Goal: Navigation & Orientation: Find specific page/section

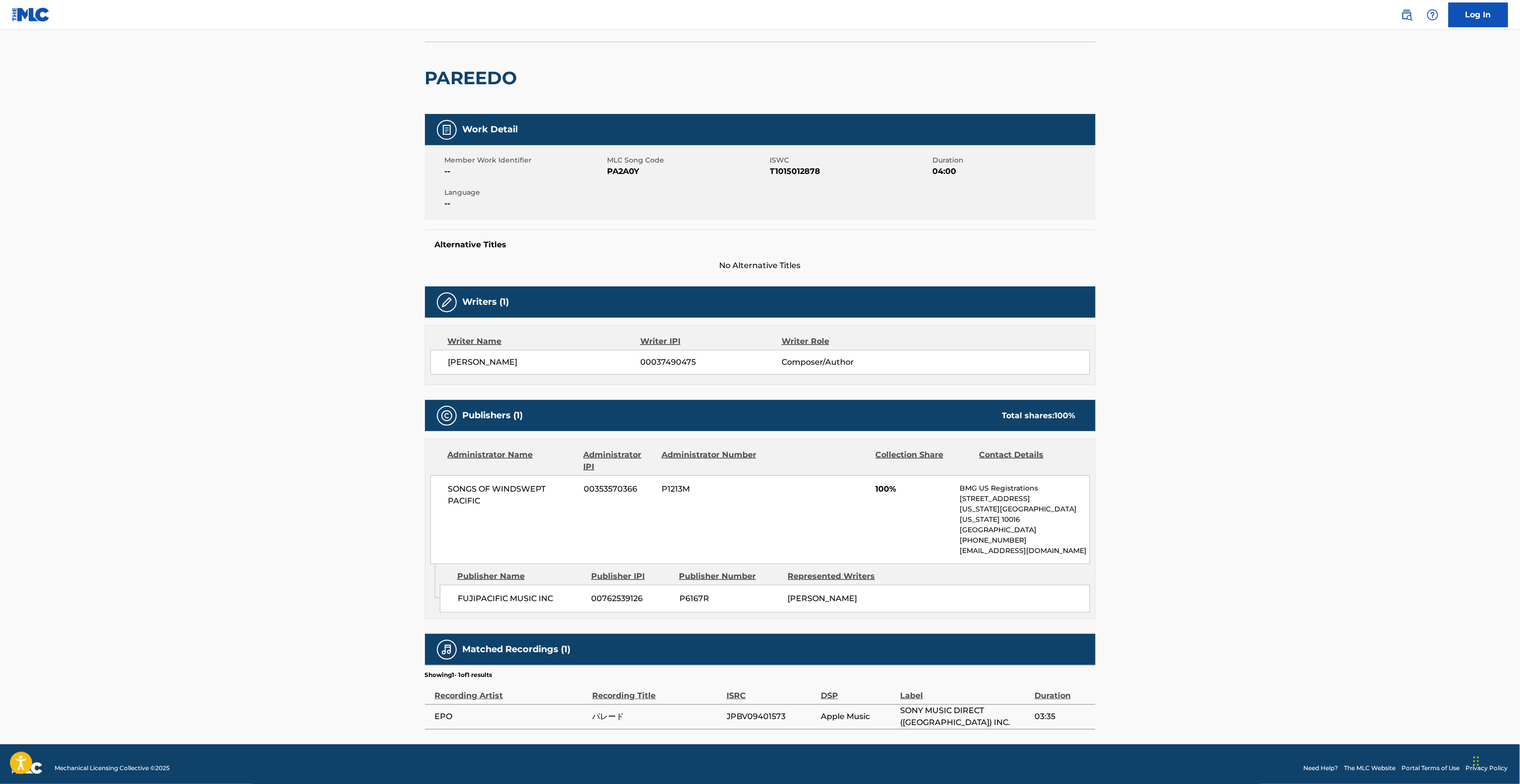
click at [1317, 434] on main "< Back to public search results Copy work link PAREEDO Work Detail Member Work …" at bounding box center [760, 356] width 1520 height 777
click at [1340, 413] on main "< Back to public search results Copy work link PAREEDO Work Detail Member Work …" at bounding box center [760, 356] width 1520 height 777
drag, startPoint x: 1340, startPoint y: 413, endPoint x: 1351, endPoint y: 401, distance: 16.3
click at [1353, 410] on main "< Back to public search results Copy work link PAREEDO Work Detail Member Work …" at bounding box center [760, 356] width 1520 height 777
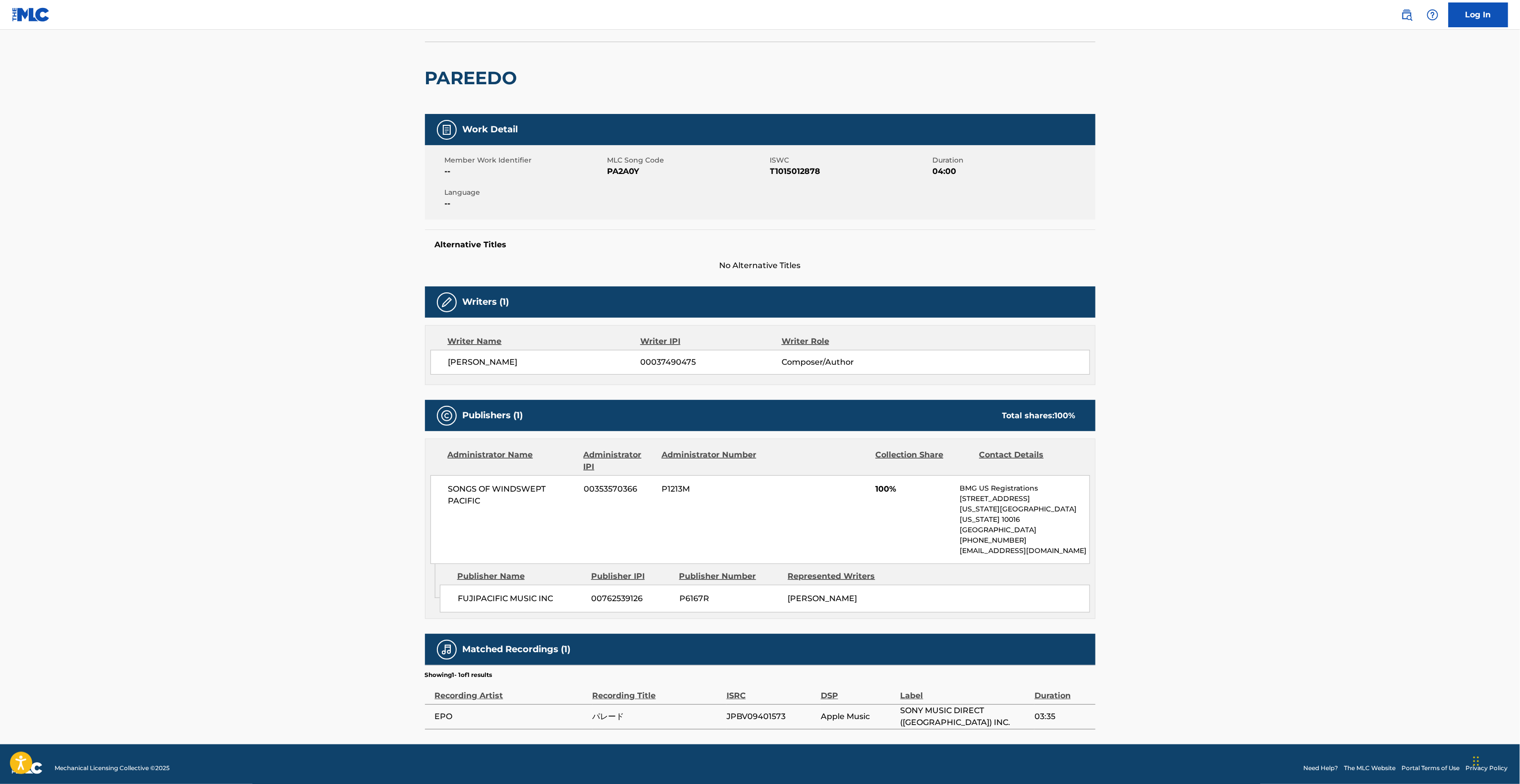
click at [1353, 394] on main "< Back to public search results Copy work link PAREEDO Work Detail Member Work …" at bounding box center [760, 356] width 1520 height 777
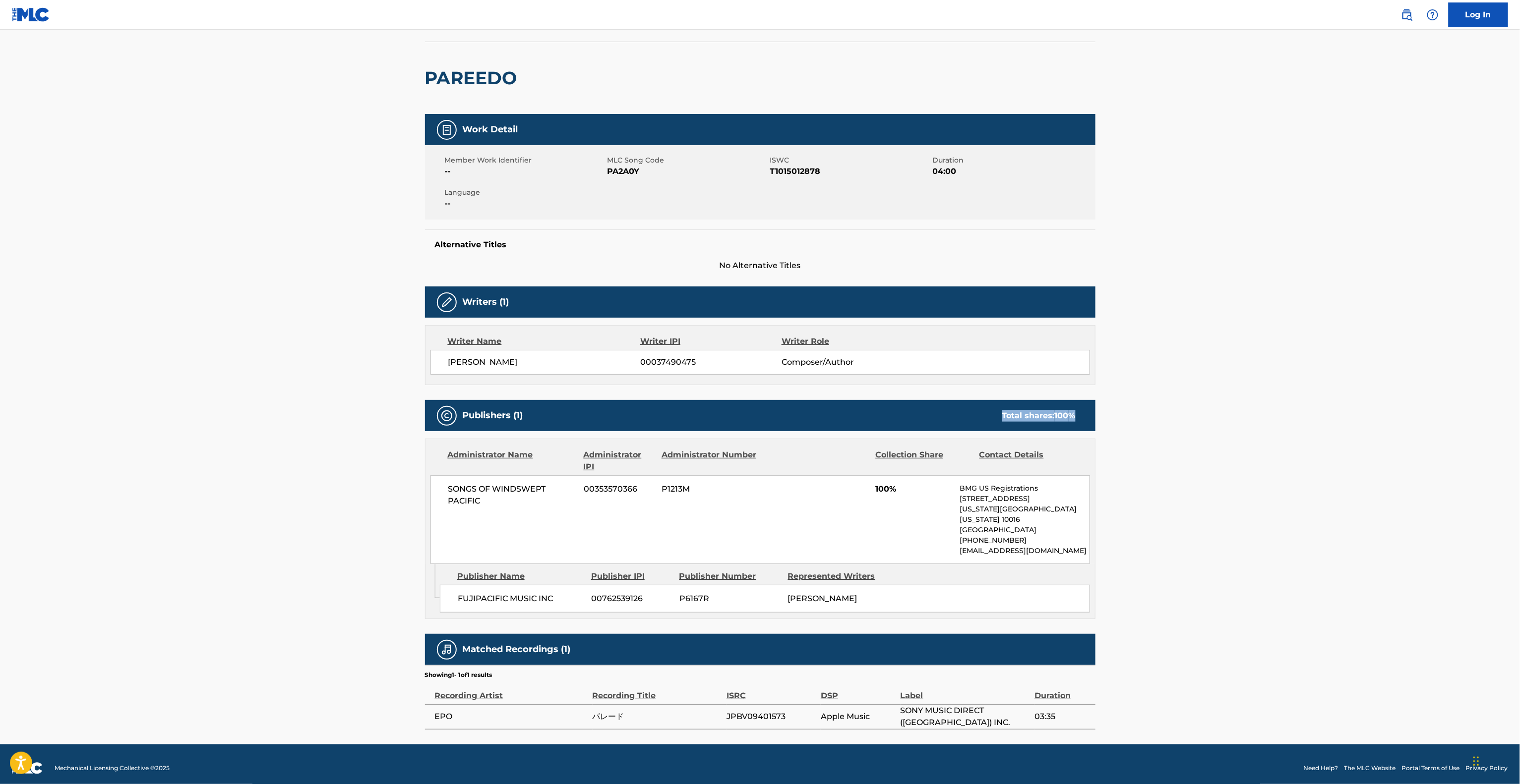
click at [1353, 394] on main "< Back to public search results Copy work link PAREEDO Work Detail Member Work …" at bounding box center [760, 356] width 1520 height 777
click at [1354, 394] on main "< Back to public search results Copy work link PAREEDO Work Detail Member Work …" at bounding box center [760, 356] width 1520 height 777
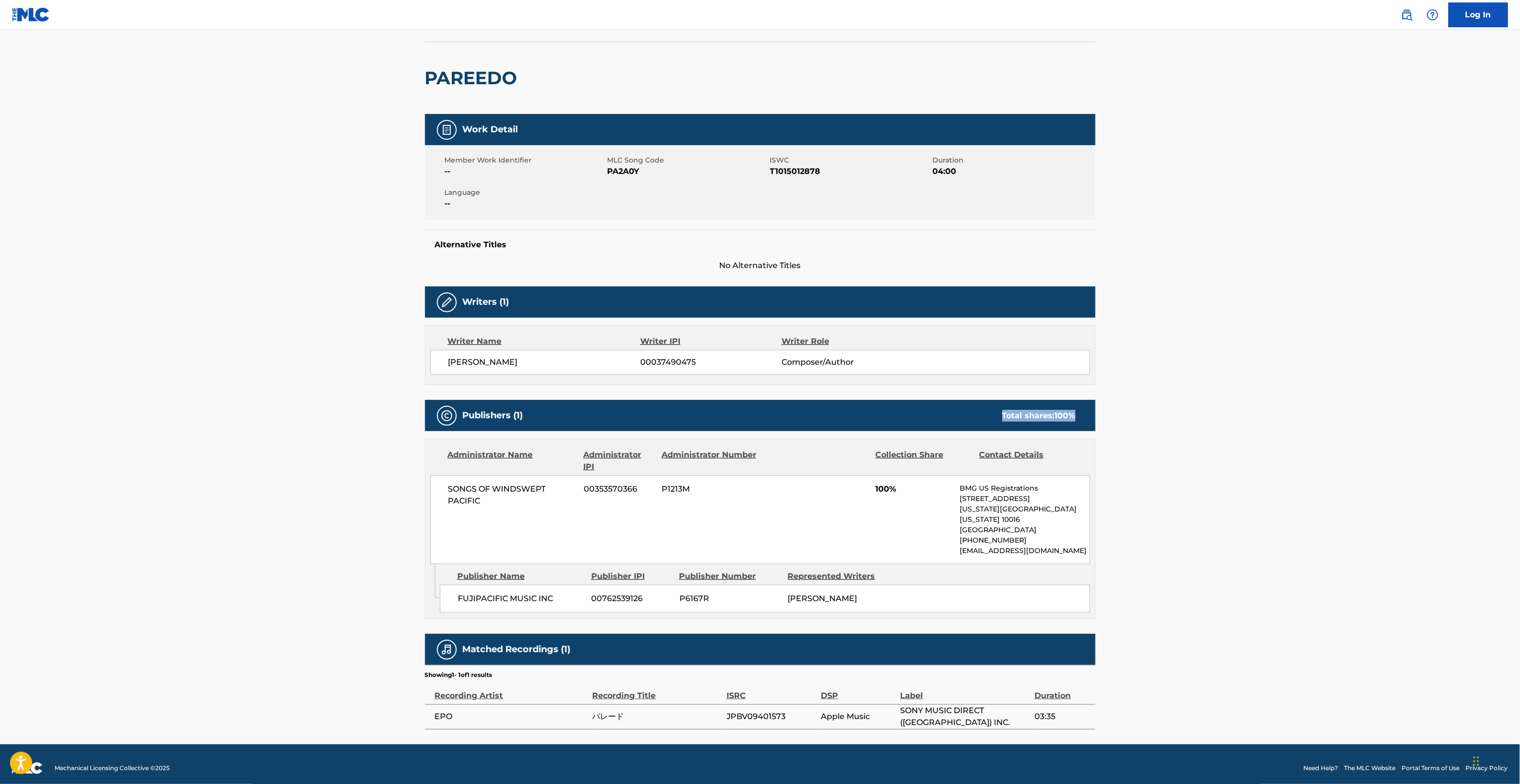
click at [1354, 394] on main "< Back to public search results Copy work link PAREEDO Work Detail Member Work …" at bounding box center [760, 356] width 1520 height 777
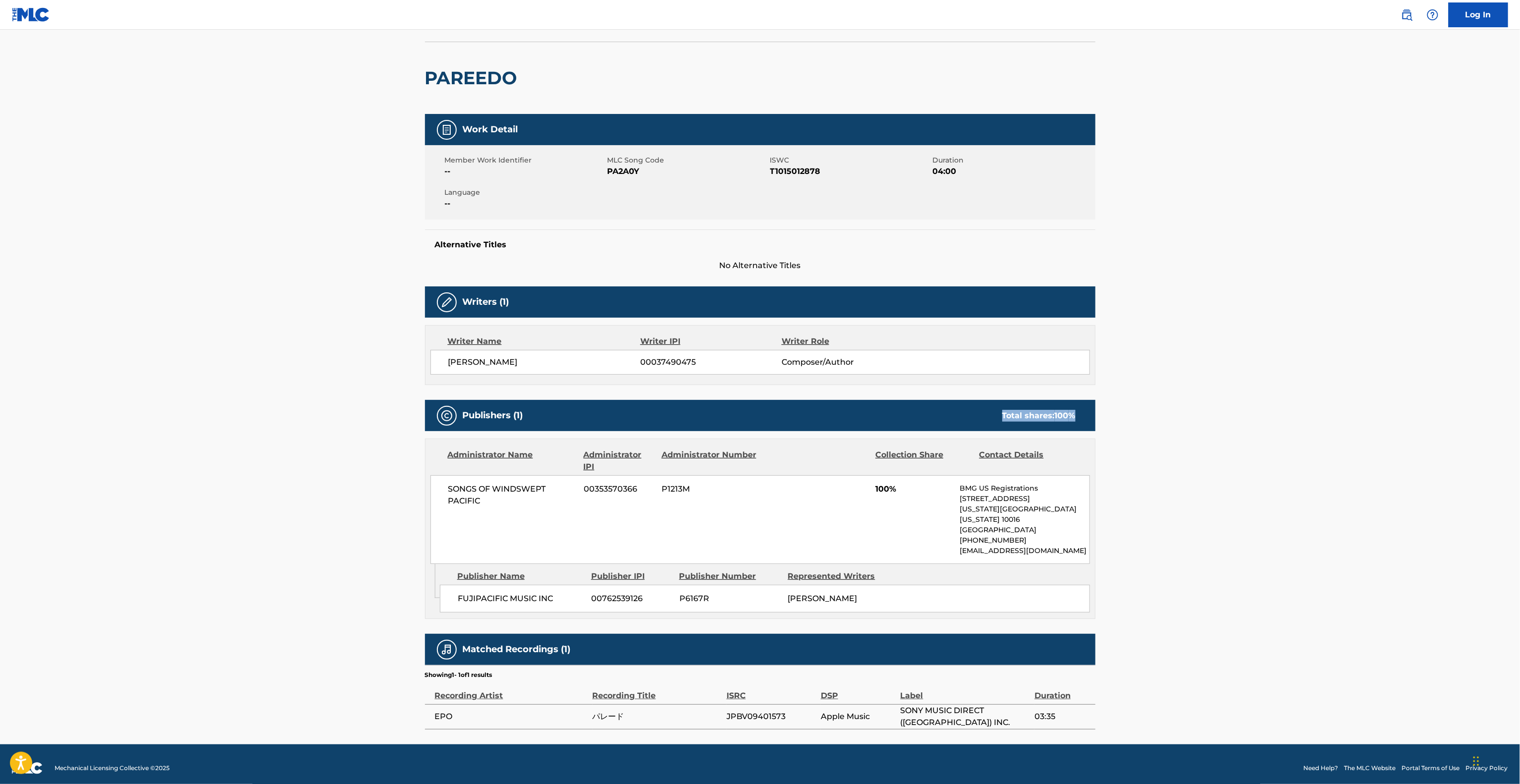
click at [1354, 394] on main "< Back to public search results Copy work link PAREEDO Work Detail Member Work …" at bounding box center [760, 356] width 1520 height 777
click at [1355, 394] on main "< Back to public search results Copy work link PAREEDO Work Detail Member Work …" at bounding box center [760, 356] width 1520 height 777
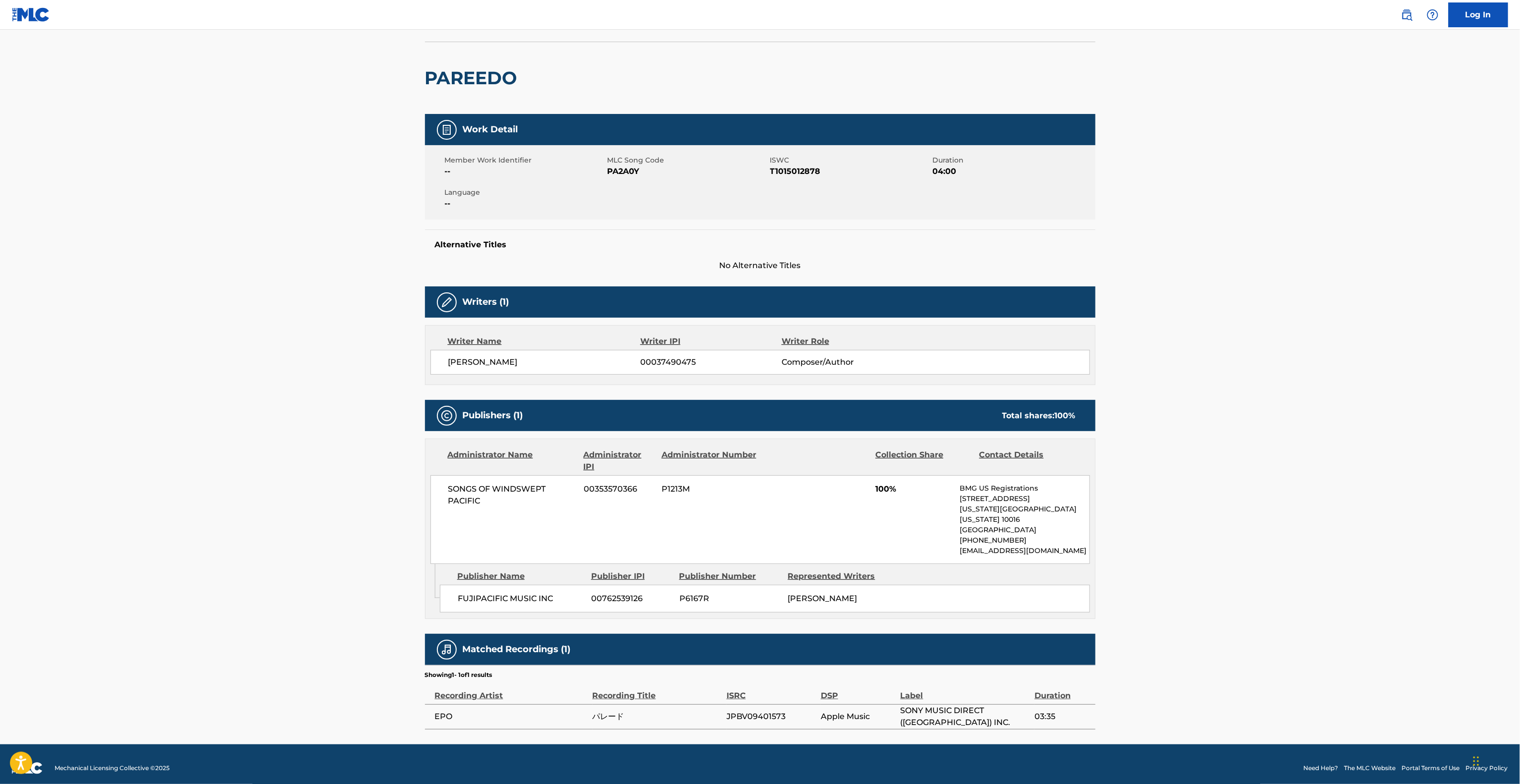
click at [1355, 394] on main "< Back to public search results Copy work link PAREEDO Work Detail Member Work …" at bounding box center [760, 356] width 1520 height 777
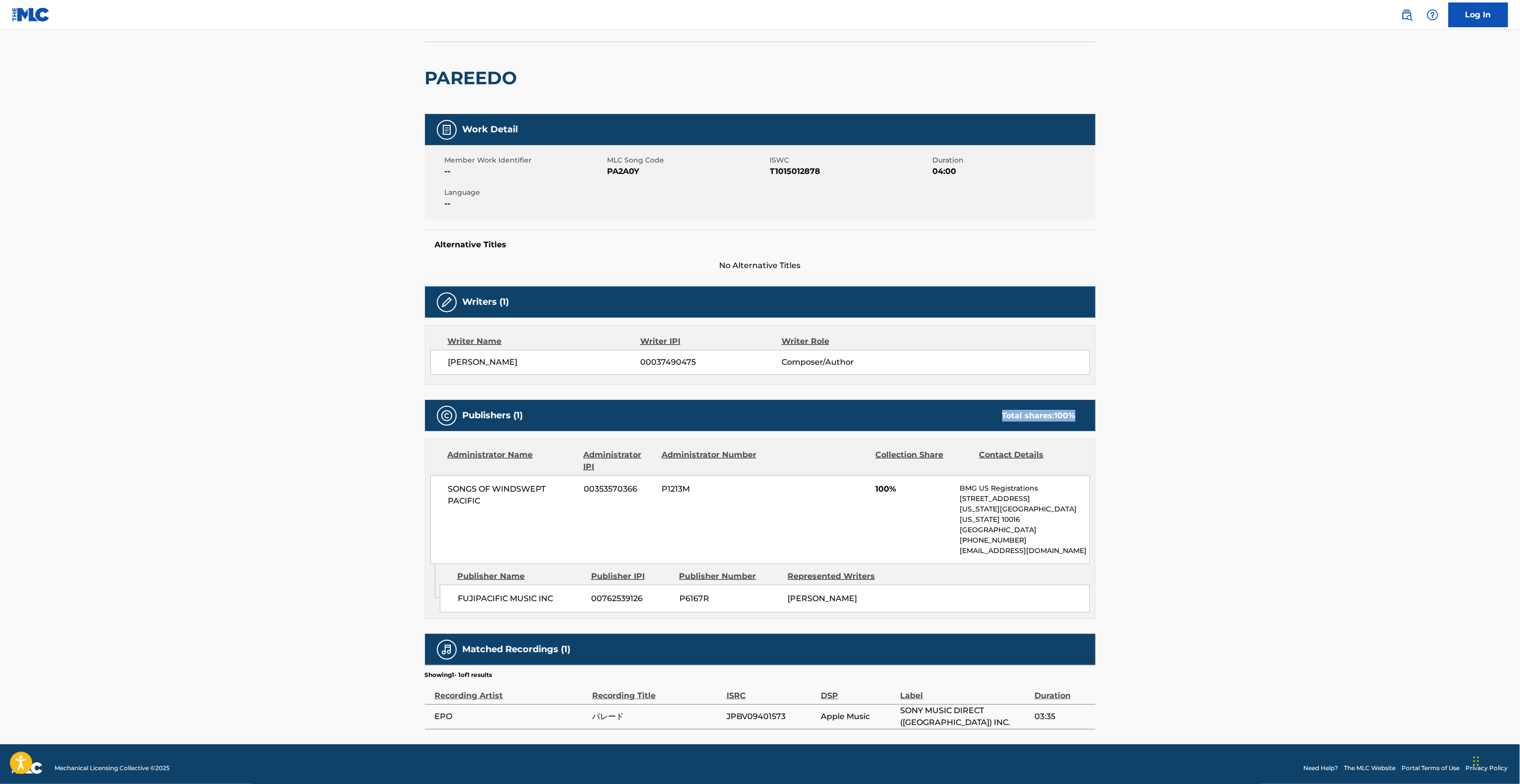
click at [1355, 394] on main "< Back to public search results Copy work link PAREEDO Work Detail Member Work …" at bounding box center [760, 356] width 1520 height 777
drag, startPoint x: 1338, startPoint y: 408, endPoint x: 1122, endPoint y: 555, distance: 261.3
click at [1336, 408] on main "< Back to public search results Copy work link PAREEDO Work Detail Member Work …" at bounding box center [760, 356] width 1520 height 777
